Goal: Information Seeking & Learning: Check status

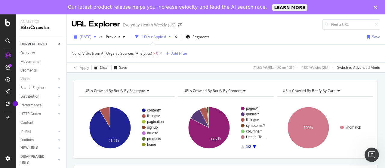
click at [91, 37] on span "[DATE]" at bounding box center [86, 36] width 12 height 5
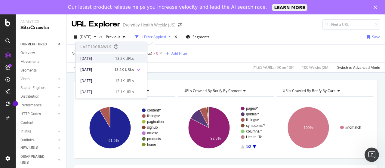
click at [99, 57] on div "[DATE]" at bounding box center [95, 58] width 31 height 5
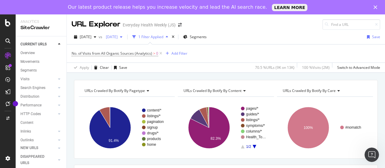
click at [118, 37] on span "[DATE]" at bounding box center [110, 36] width 14 height 5
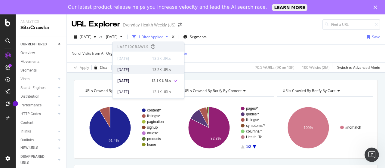
click at [140, 69] on div "[DATE]" at bounding box center [132, 69] width 31 height 5
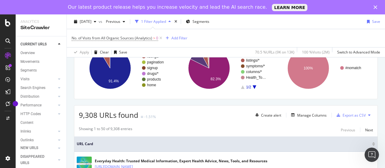
scroll to position [60, 0]
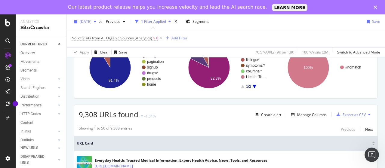
click at [91, 20] on span "[DATE]" at bounding box center [86, 21] width 12 height 5
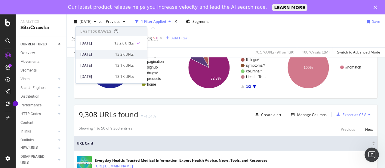
click at [102, 54] on div "[DATE]" at bounding box center [95, 54] width 31 height 5
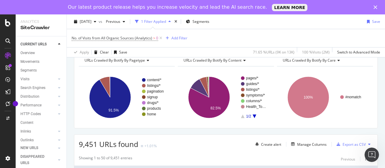
scroll to position [60, 0]
